Goal: Task Accomplishment & Management: Manage account settings

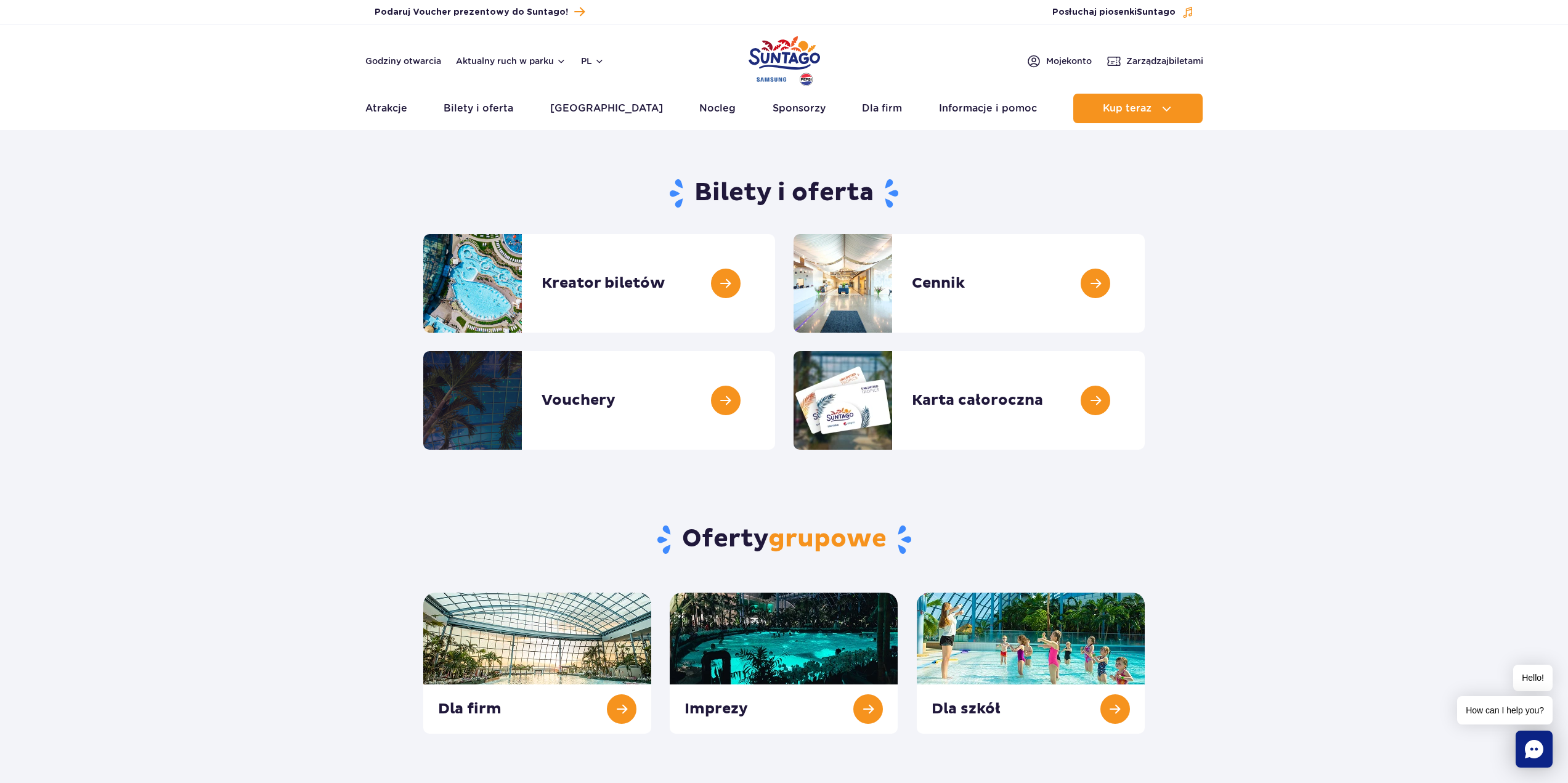
click at [1323, 320] on section "Bilety i oferta Kreator biletów Kreator biletów Cennik Cennik Vouchery Vouchery" at bounding box center [784, 309] width 1568 height 282
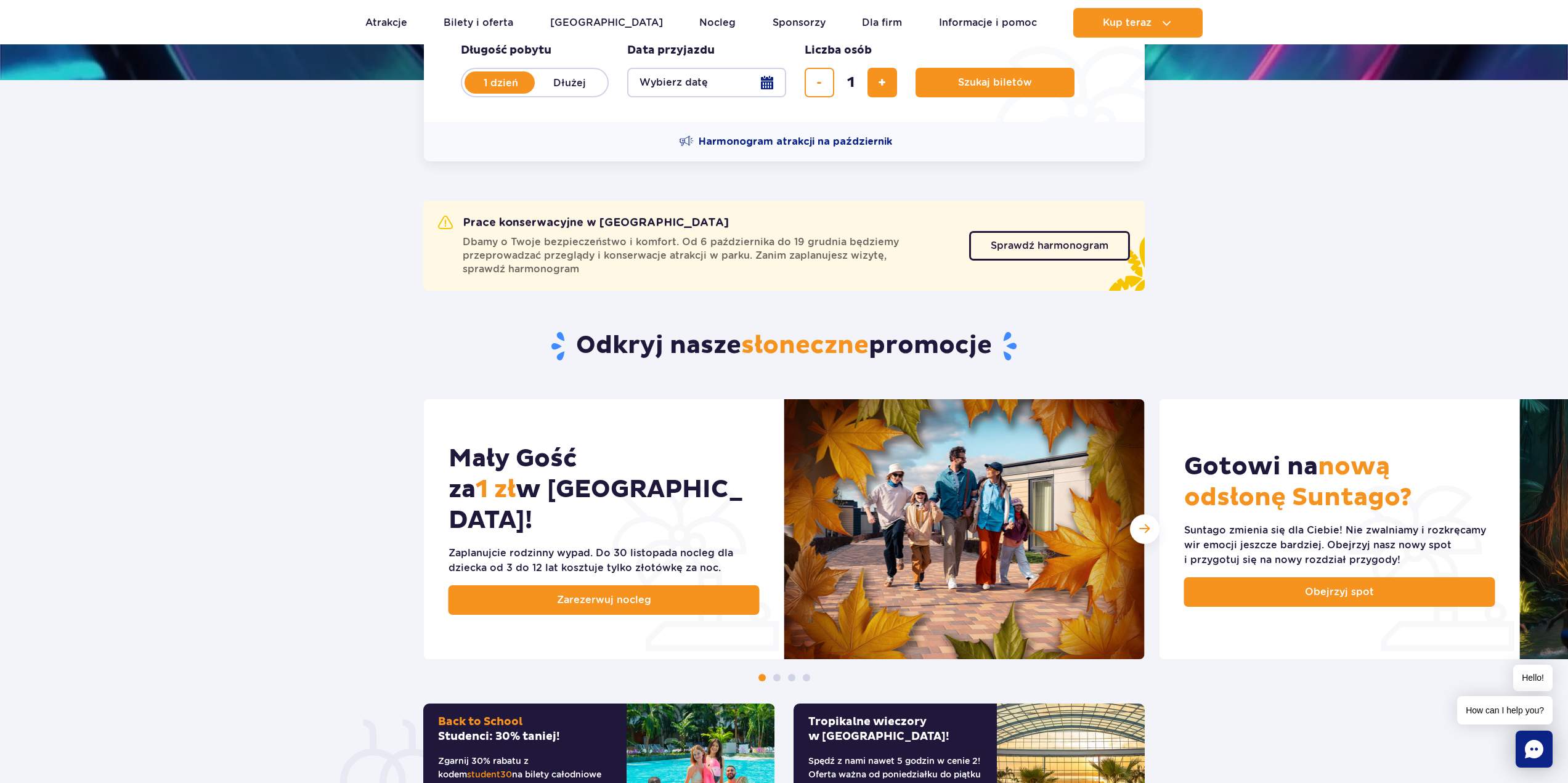
scroll to position [308, 0]
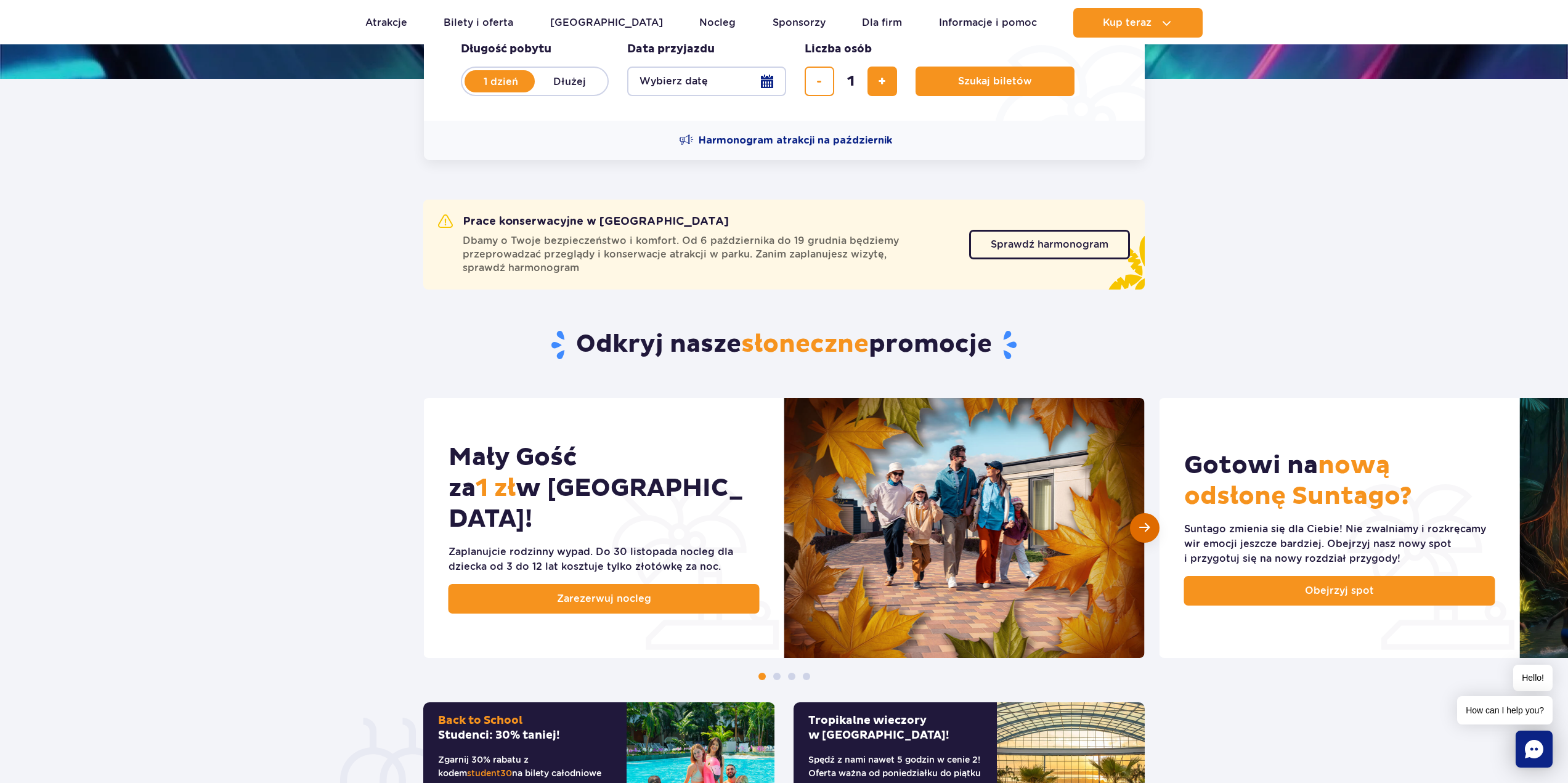
click at [1134, 527] on div "Następny slajd" at bounding box center [1145, 528] width 30 height 30
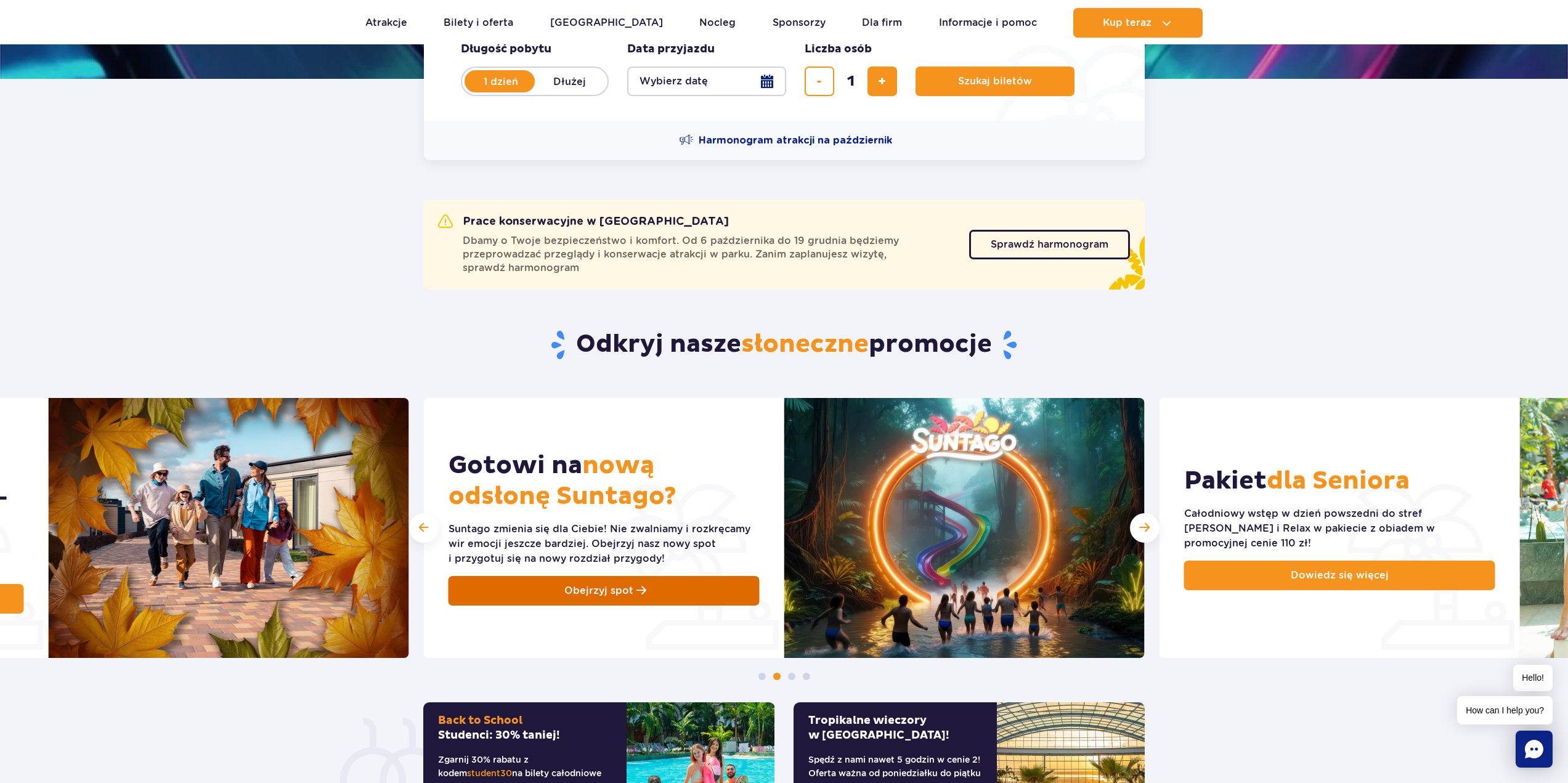
click at [602, 592] on span "Obejrzyj spot" at bounding box center [598, 591] width 69 height 15
click at [1157, 533] on div "Następny slajd" at bounding box center [1145, 528] width 30 height 30
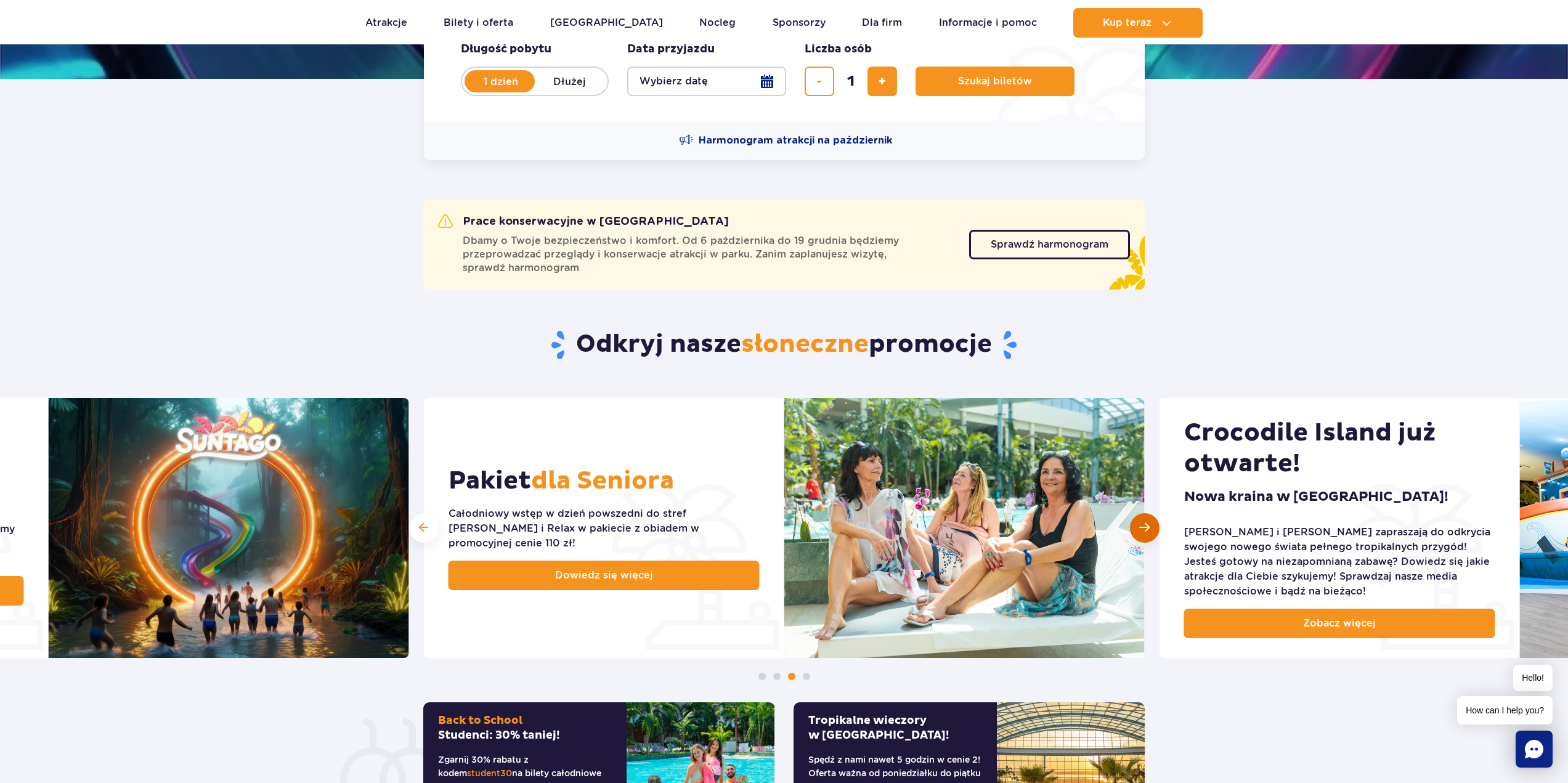
click at [1157, 533] on div "Następny slajd" at bounding box center [1145, 528] width 30 height 30
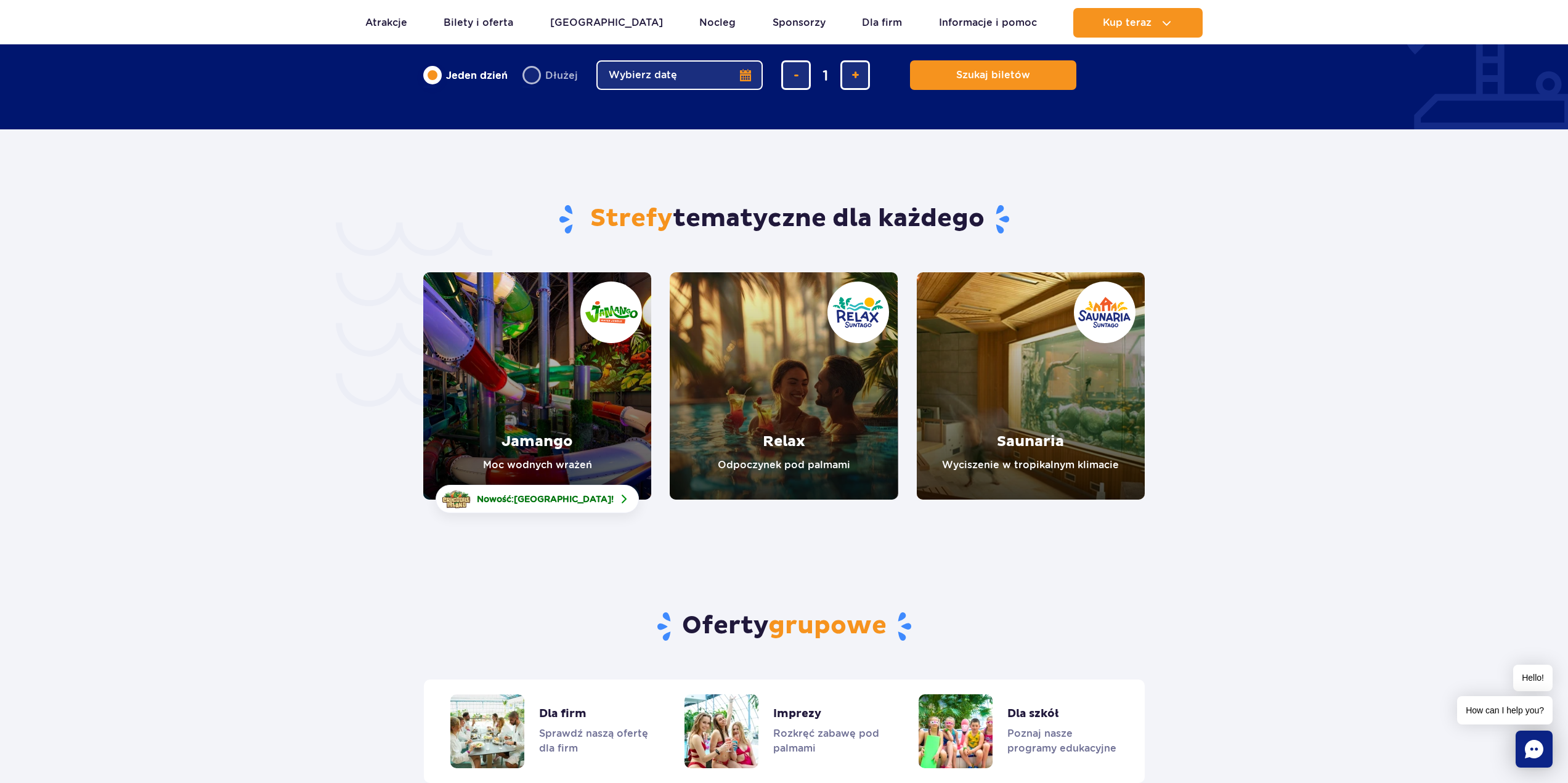
scroll to position [2464, 0]
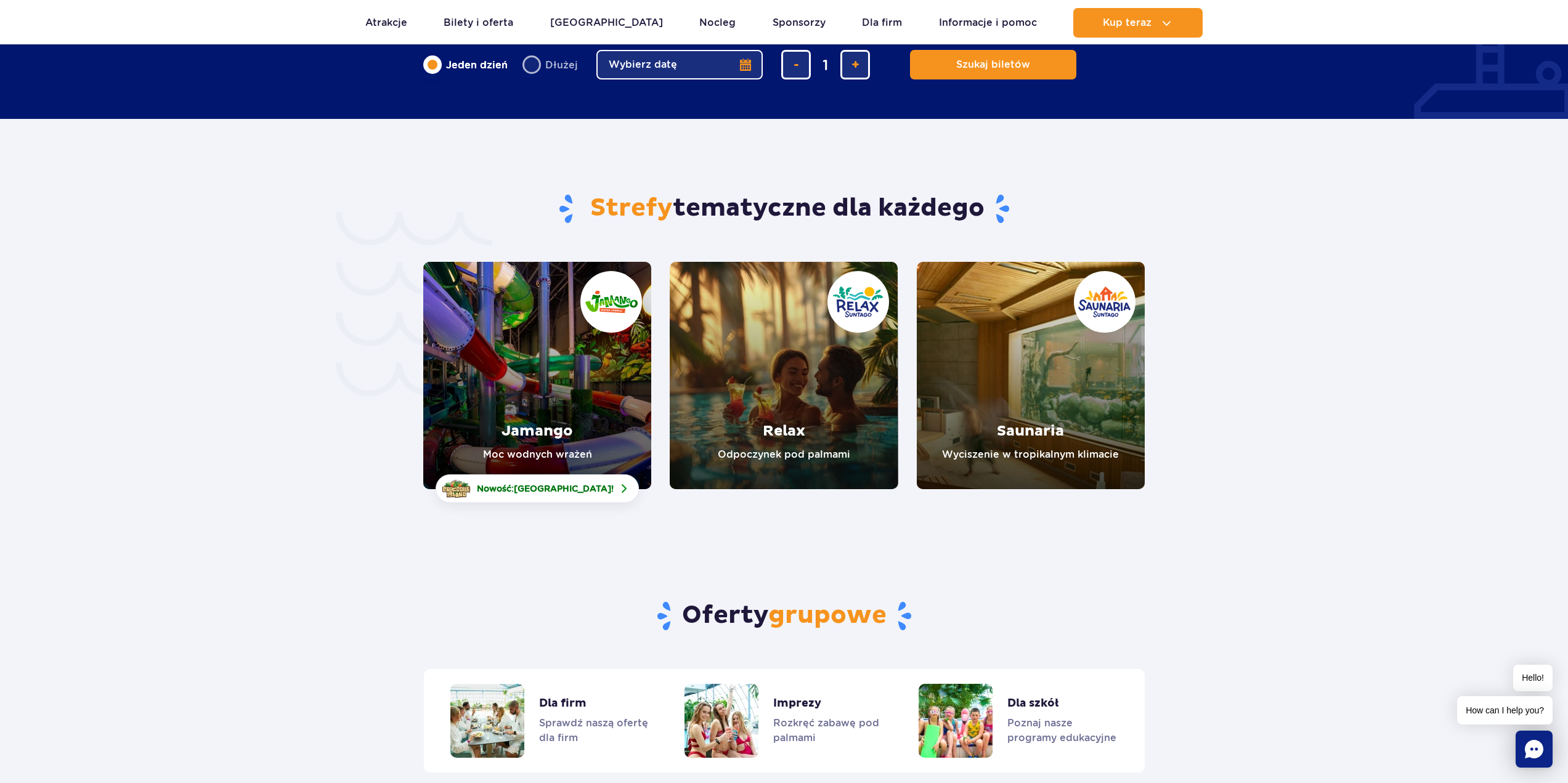
click at [1027, 422] on link "Saunaria" at bounding box center [1031, 375] width 228 height 227
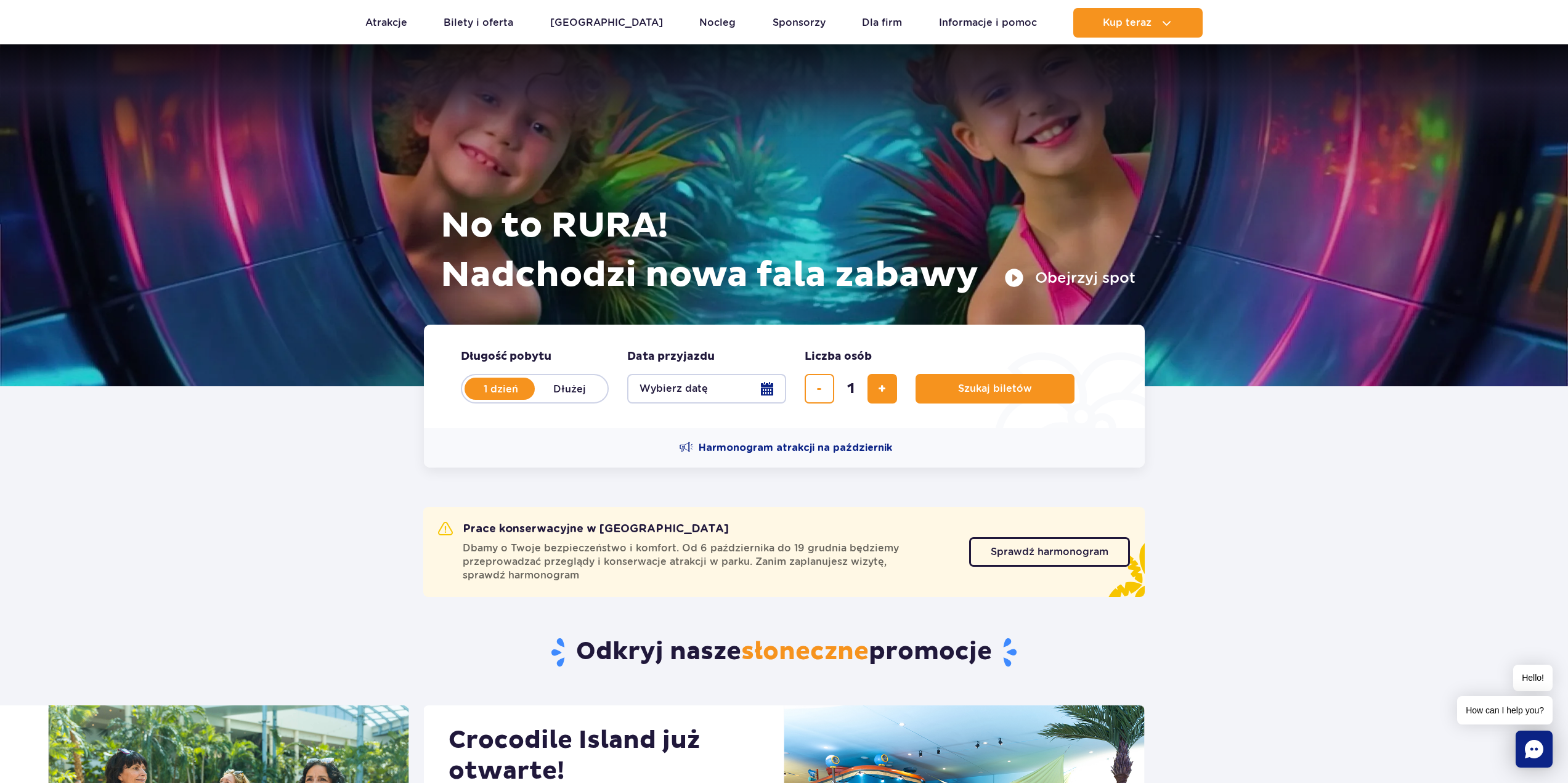
scroll to position [0, 0]
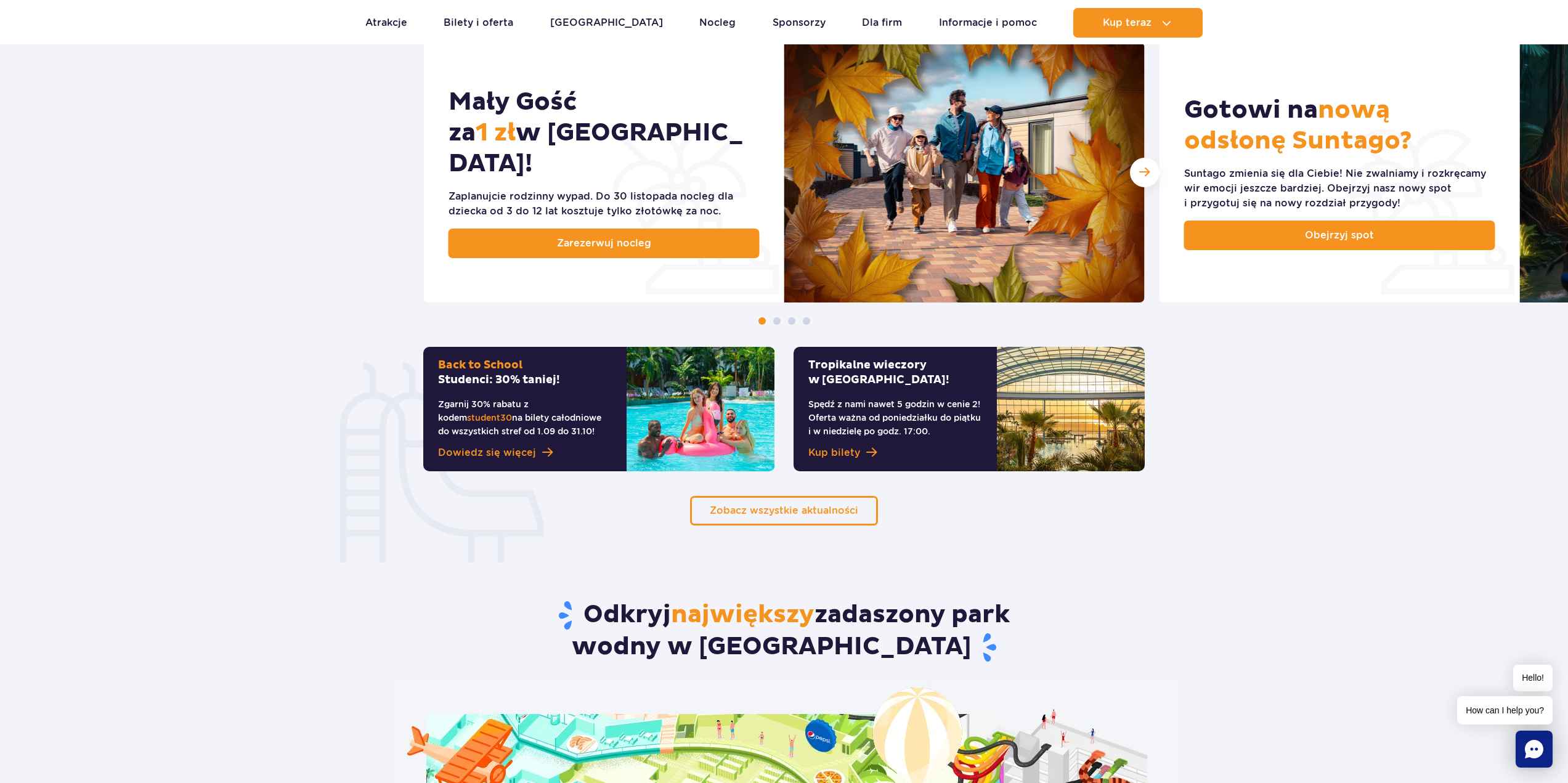
scroll to position [678, 0]
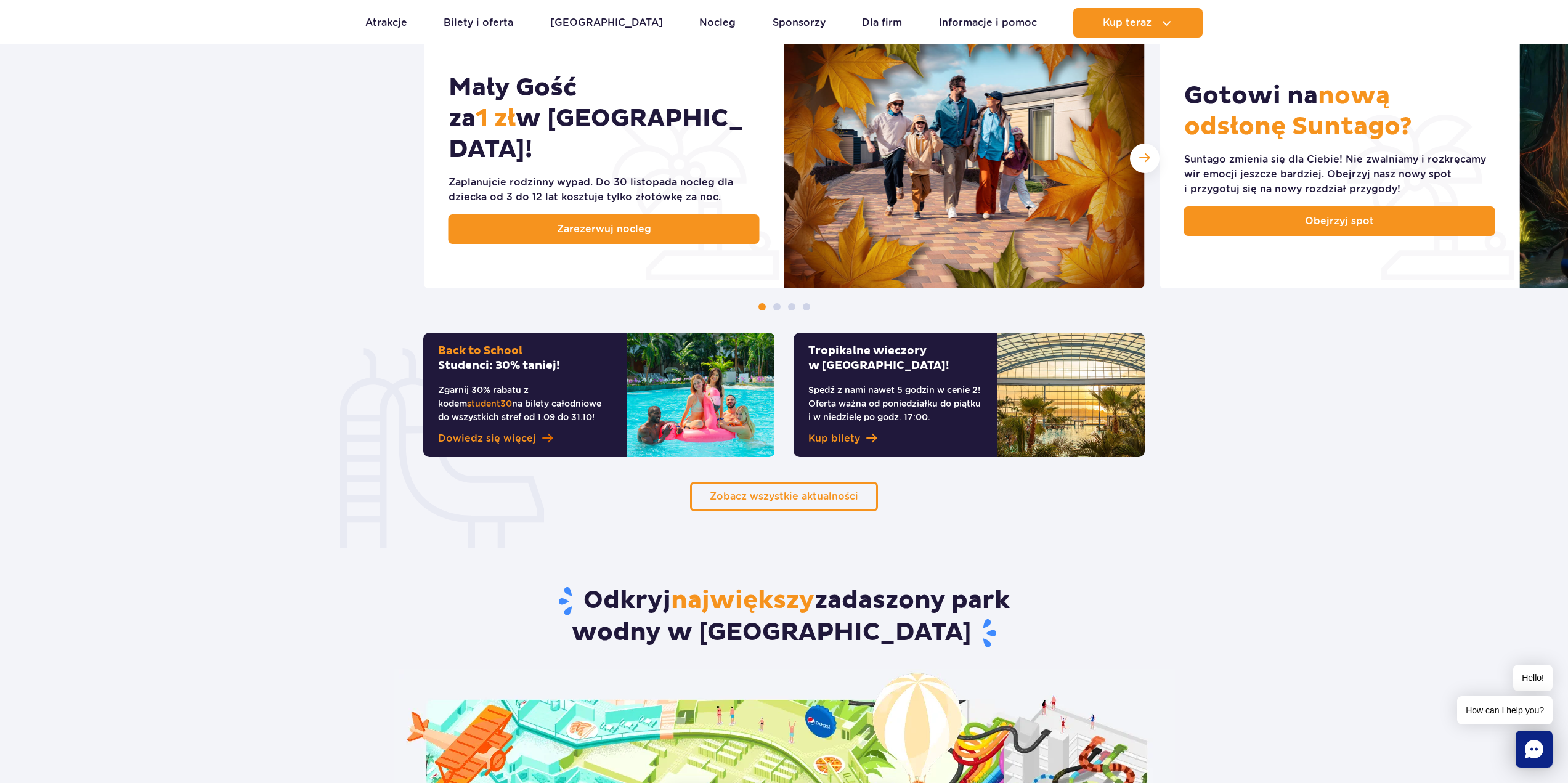
click at [506, 438] on span "Dowiedz się więcej" at bounding box center [486, 438] width 98 height 15
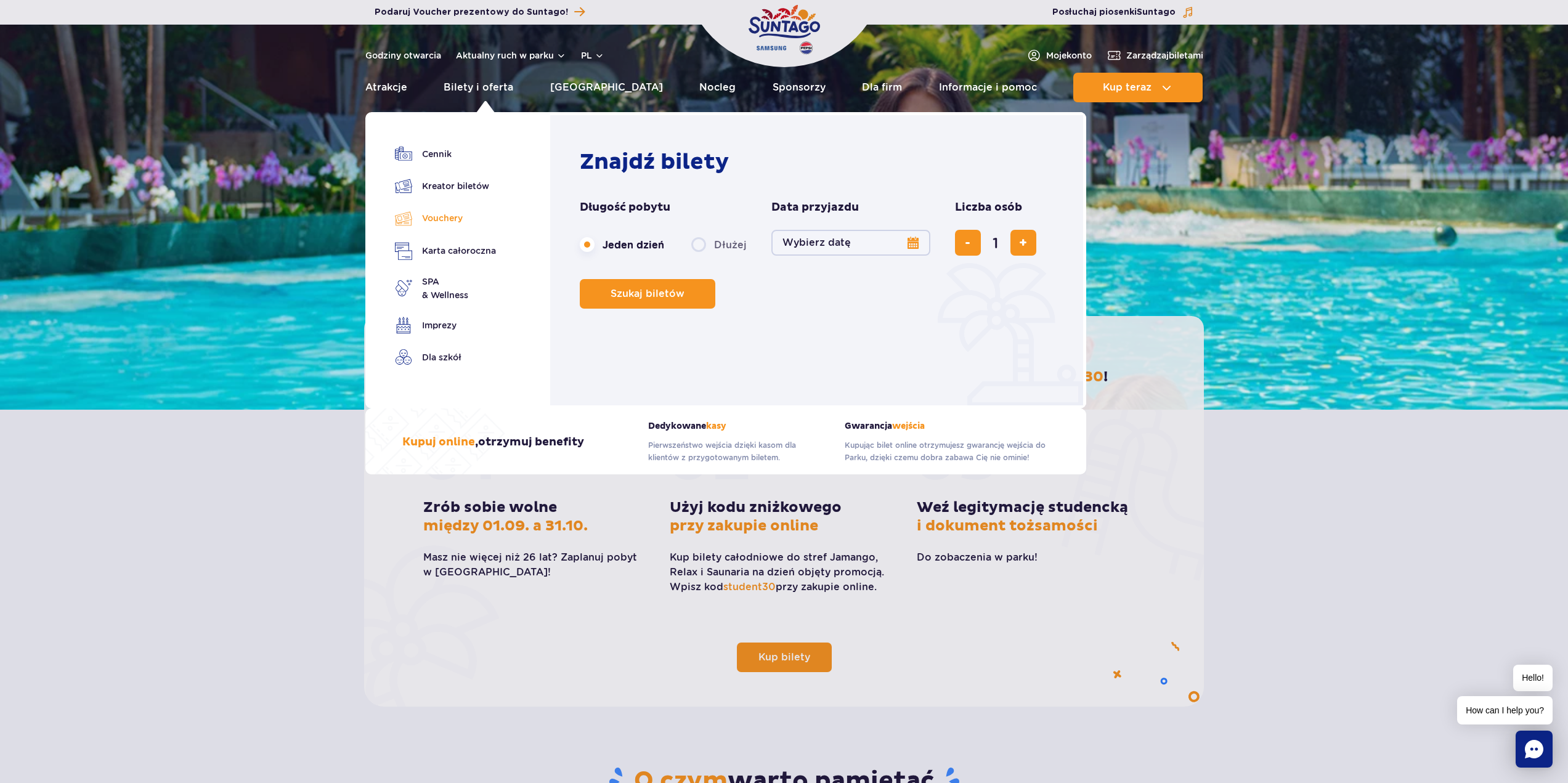
click at [440, 218] on link "Vouchery" at bounding box center [446, 218] width 101 height 18
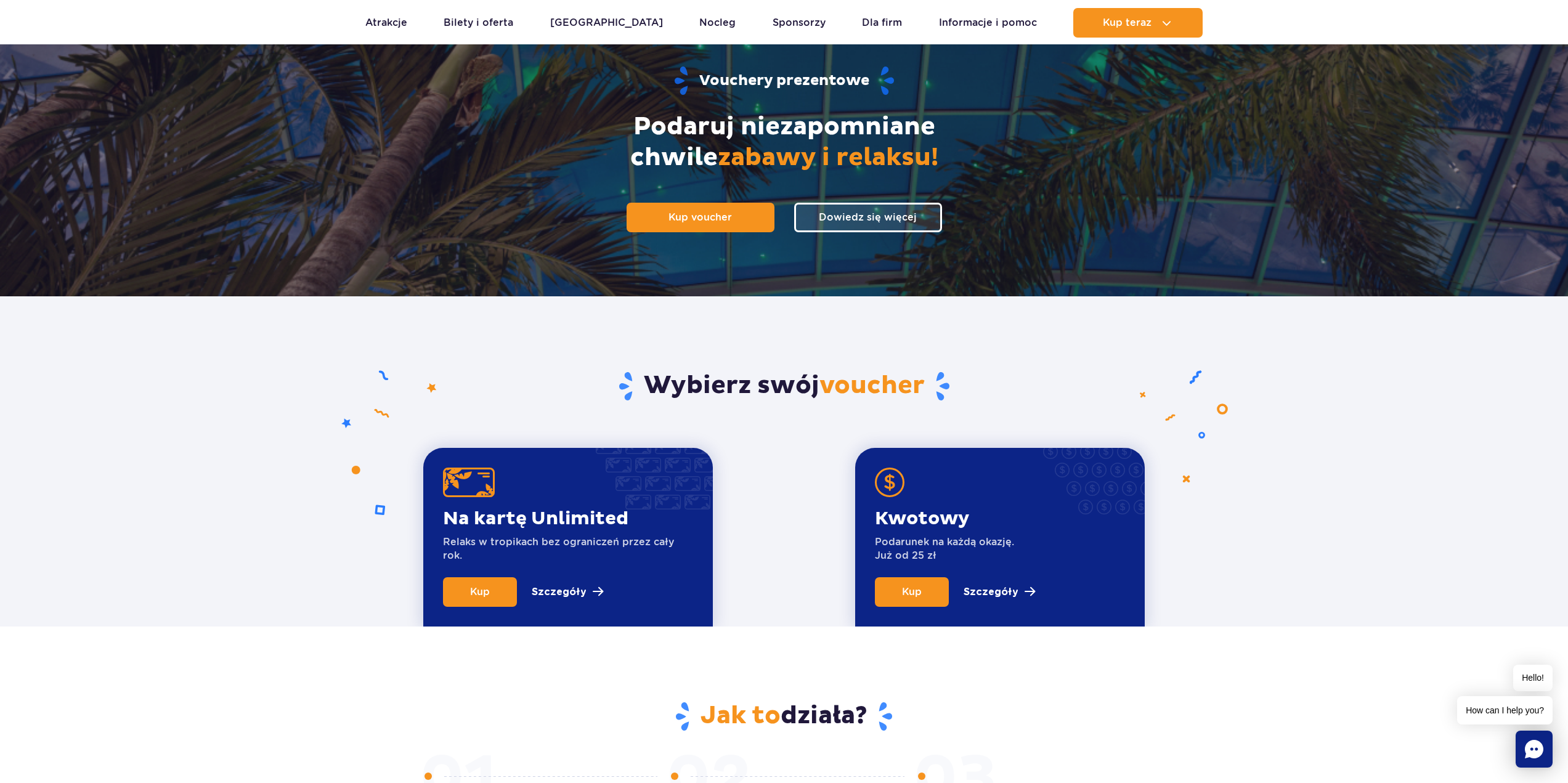
scroll to position [123, 0]
click at [554, 593] on p "Szczegóły" at bounding box center [559, 591] width 55 height 15
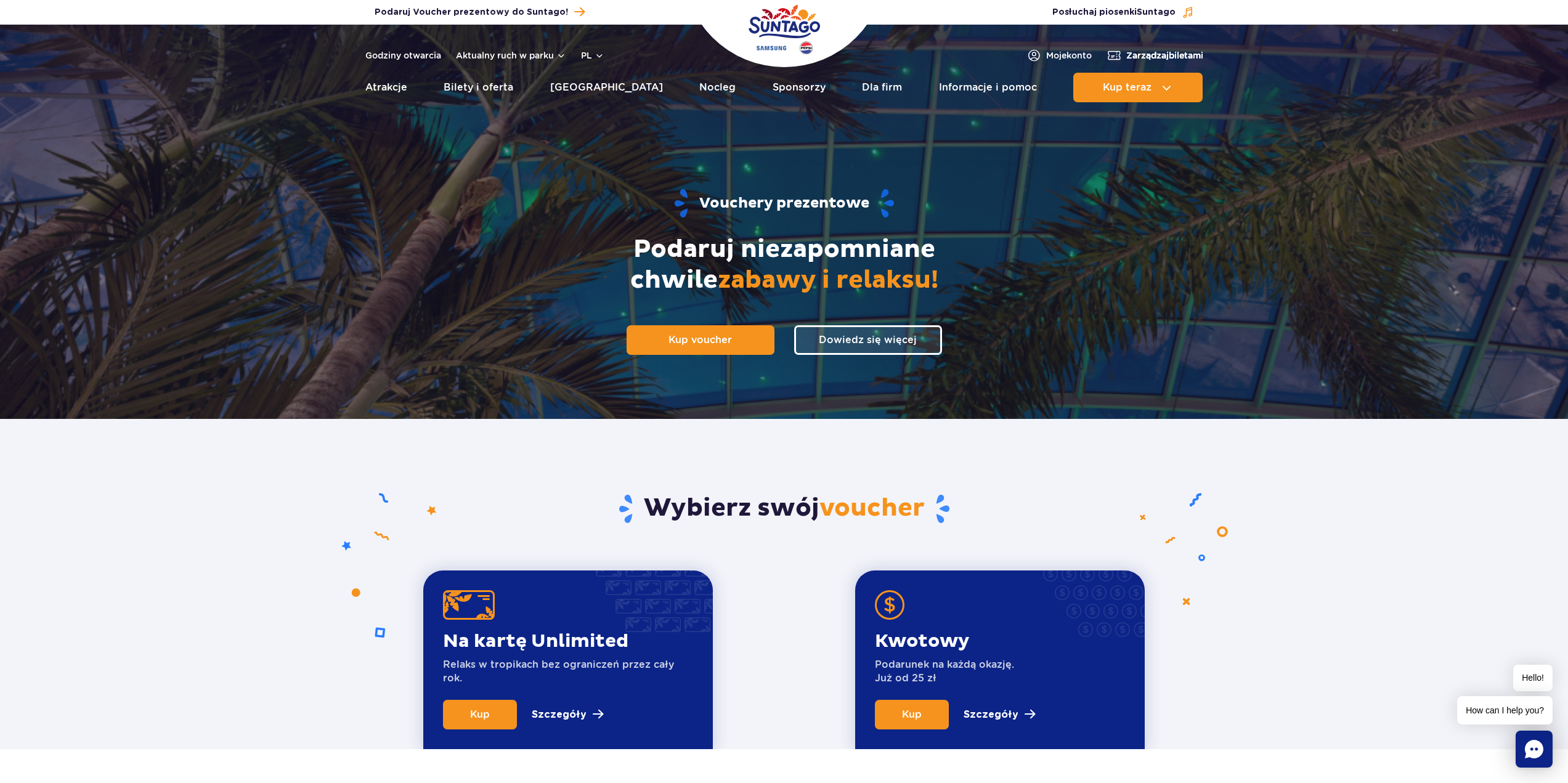
click at [1157, 58] on span "Zarządzaj biletami" at bounding box center [1165, 55] width 77 height 12
